Goal: Find specific page/section: Find specific page/section

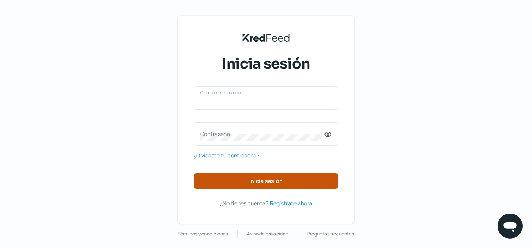
type input "[EMAIL_ADDRESS][DOMAIN_NAME]"
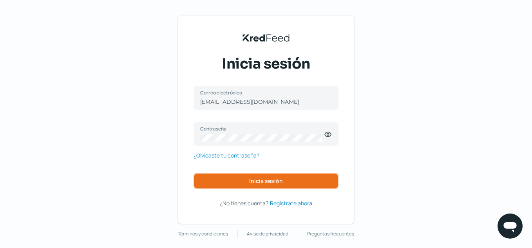
click at [284, 181] on button "Inicia sesión" at bounding box center [265, 181] width 145 height 16
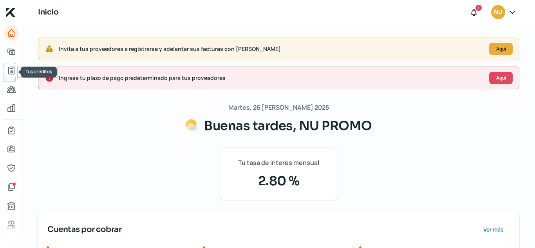
click at [13, 69] on icon "Tus créditos" at bounding box center [11, 70] width 9 height 9
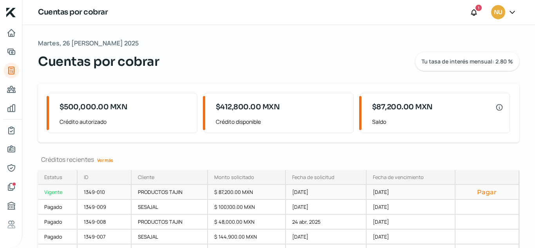
click at [201, 192] on div "PRODUCTOS TAJIN" at bounding box center [170, 192] width 76 height 15
